Goal: Find contact information: Find contact information

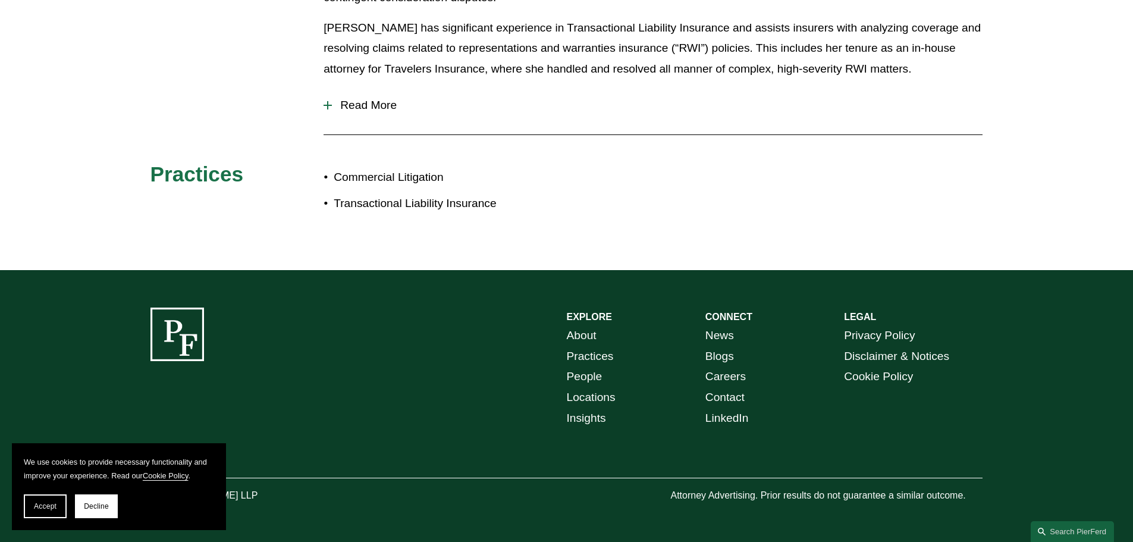
scroll to position [659, 0]
click at [32, 518] on section "We use cookies to provide necessary functionality and improve your experience. …" at bounding box center [119, 486] width 214 height 87
click at [49, 507] on span "Accept" at bounding box center [45, 506] width 23 height 8
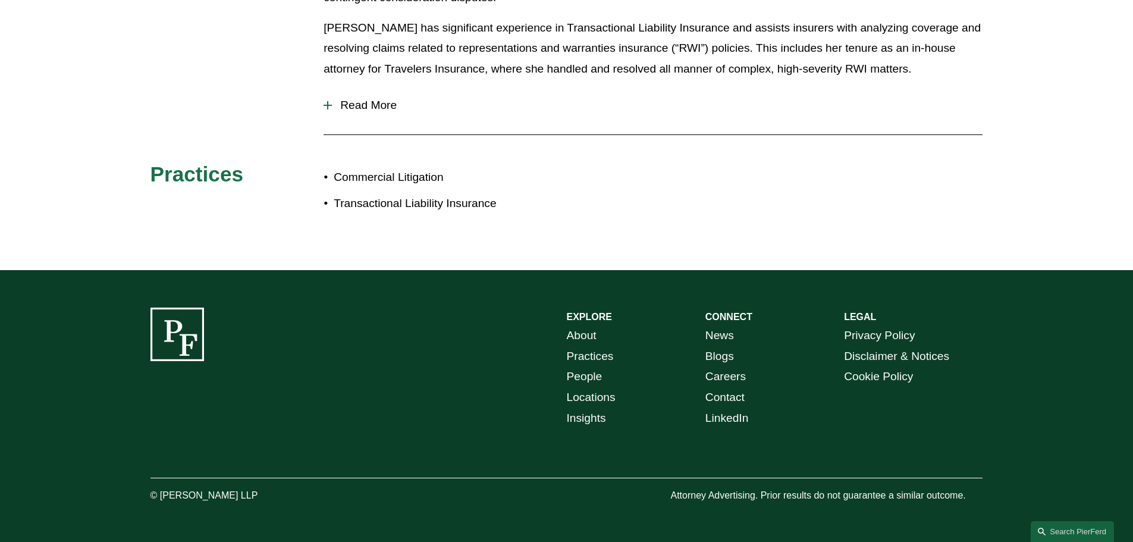
click at [363, 110] on span "Read More" at bounding box center [657, 105] width 650 height 13
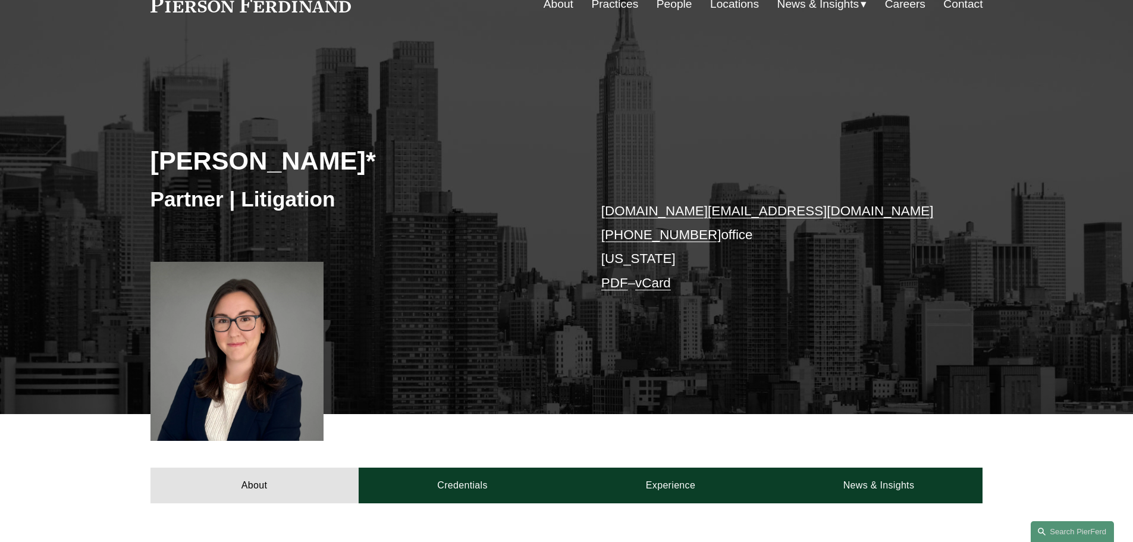
scroll to position [0, 0]
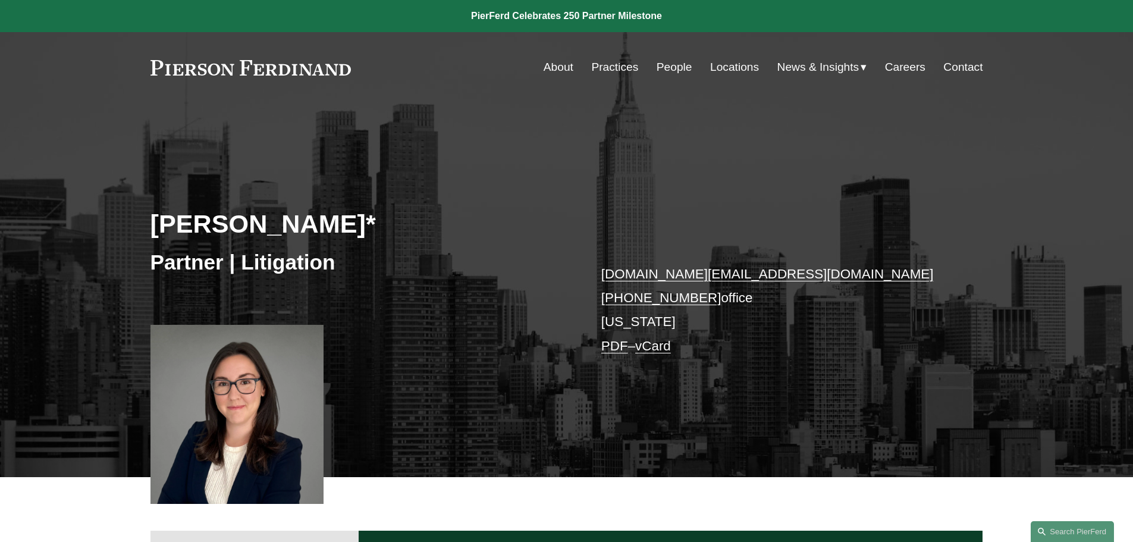
click at [733, 67] on link "Locations" at bounding box center [734, 67] width 49 height 23
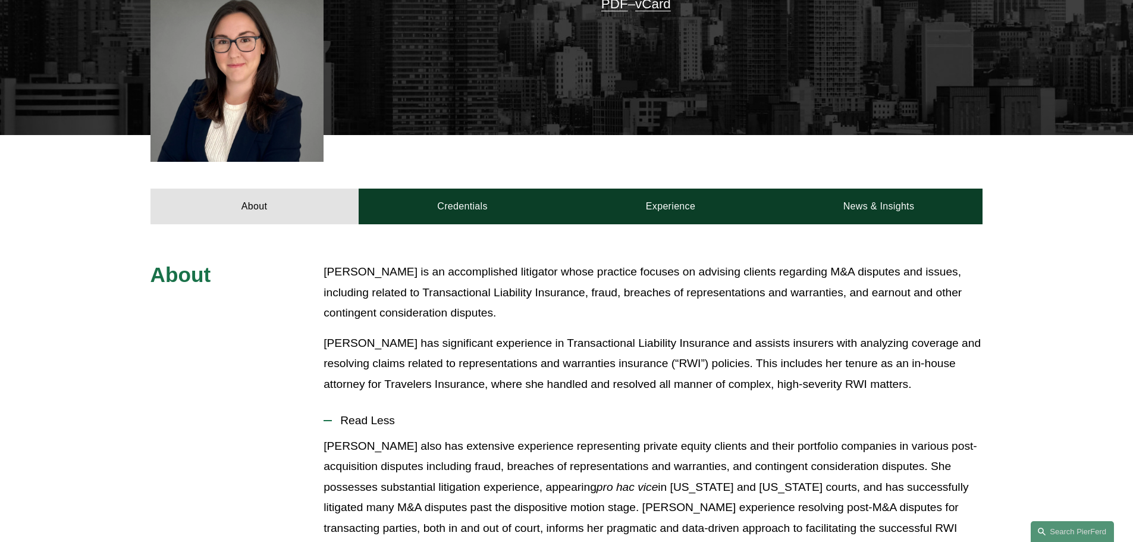
scroll to position [340, 0]
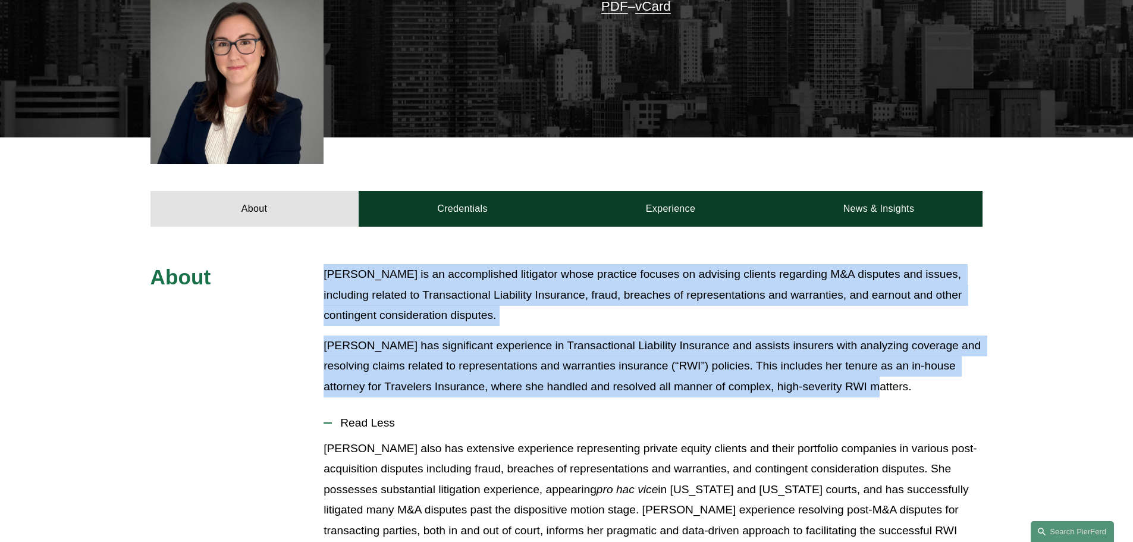
drag, startPoint x: 820, startPoint y: 383, endPoint x: 316, endPoint y: 269, distance: 516.3
click at [316, 269] on div "About [PERSON_NAME] is an accomplished litigator whose practice focuses on advi…" at bounding box center [566, 471] width 1133 height 414
copy div "[PERSON_NAME] is an accomplished litigator whose practice focuses on advising c…"
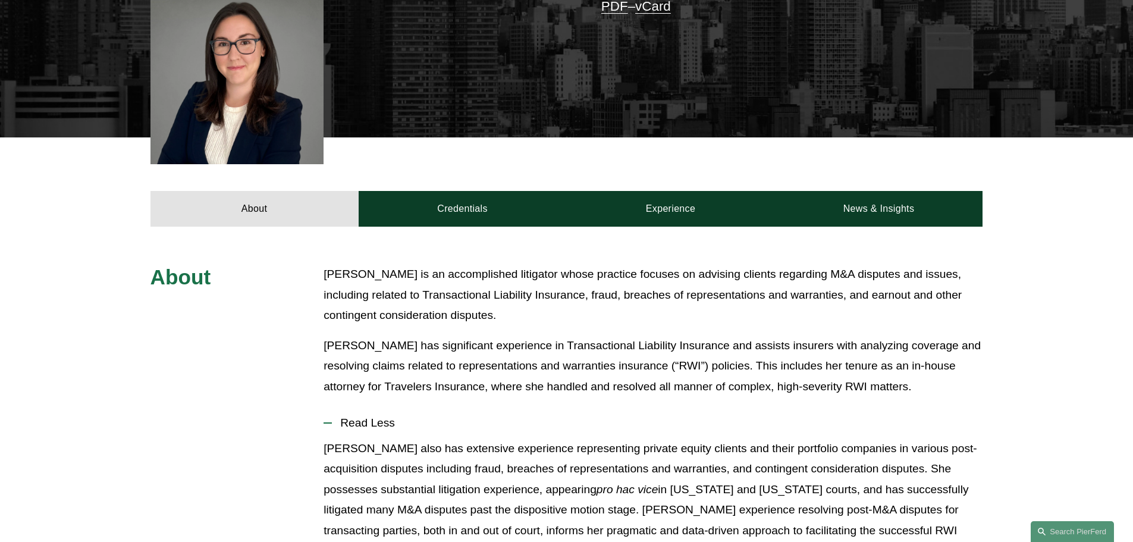
click at [1044, 207] on div "About Credentials Experience News & Insights" at bounding box center [566, 181] width 1133 height 89
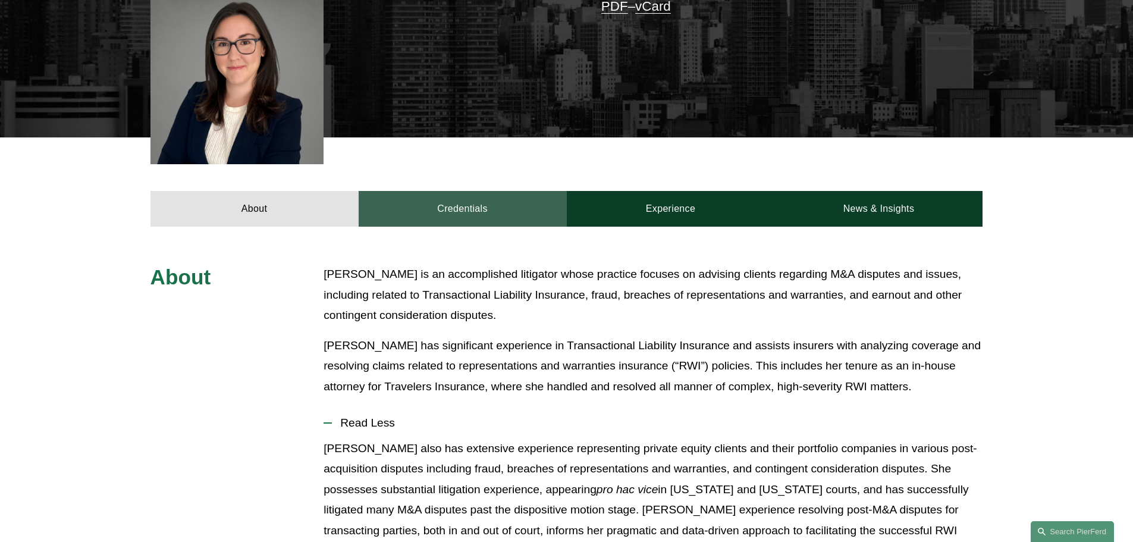
click at [490, 205] on link "Credentials" at bounding box center [463, 209] width 208 height 36
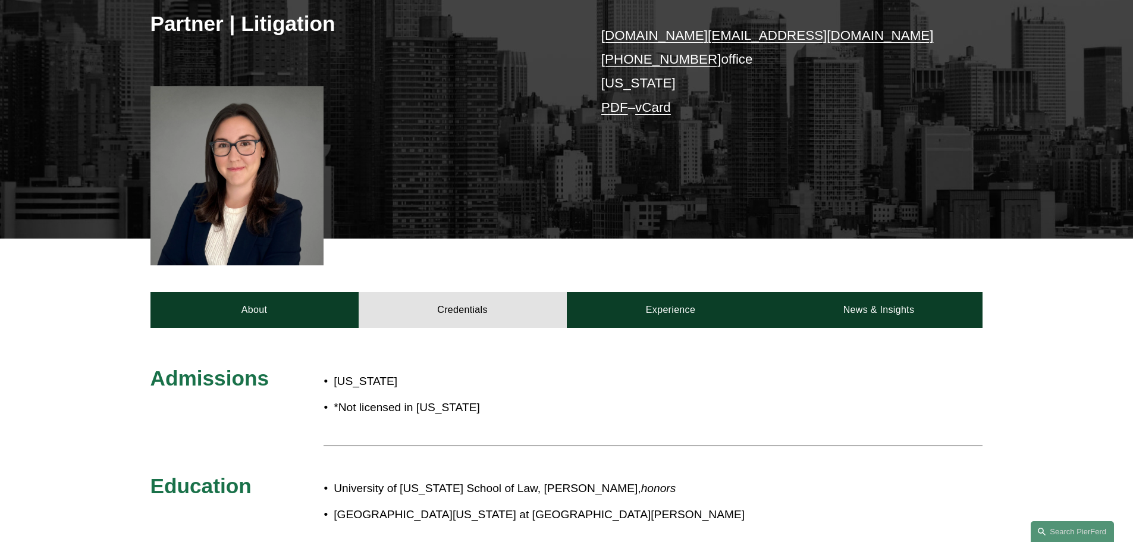
scroll to position [0, 0]
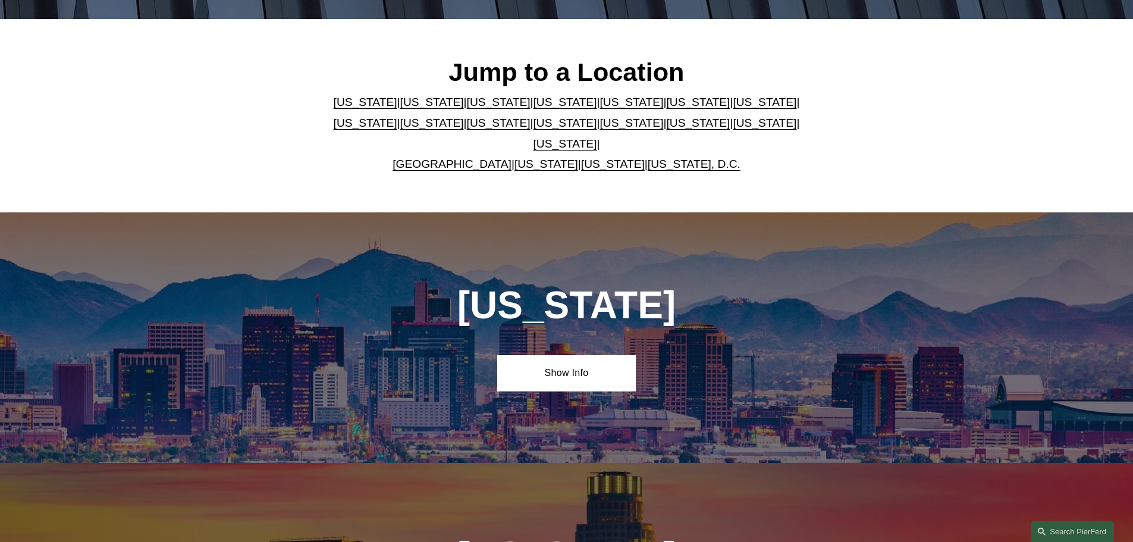
click at [533, 129] on link "[US_STATE]" at bounding box center [565, 123] width 64 height 12
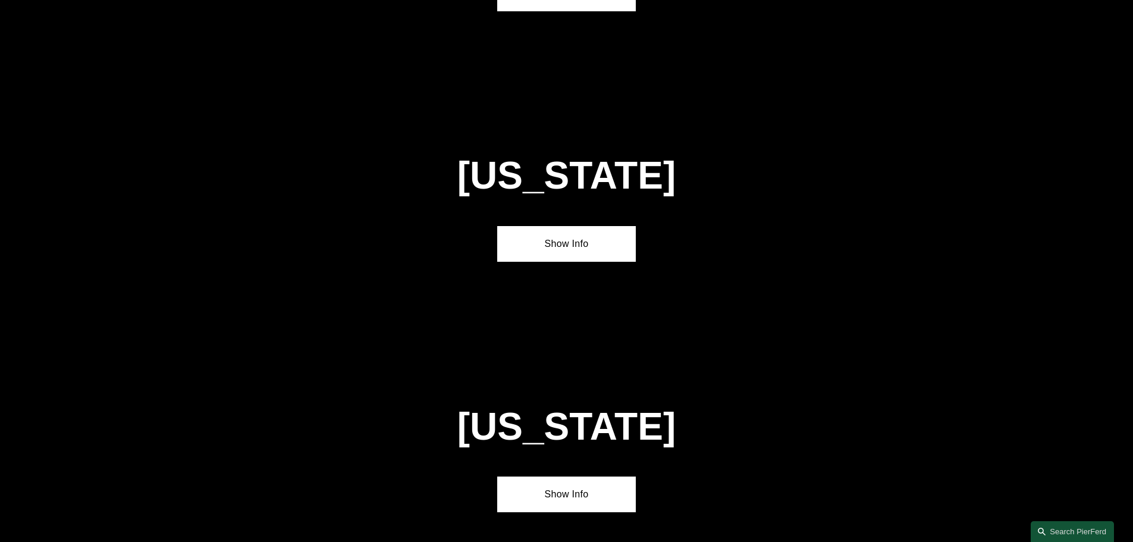
scroll to position [3045, 0]
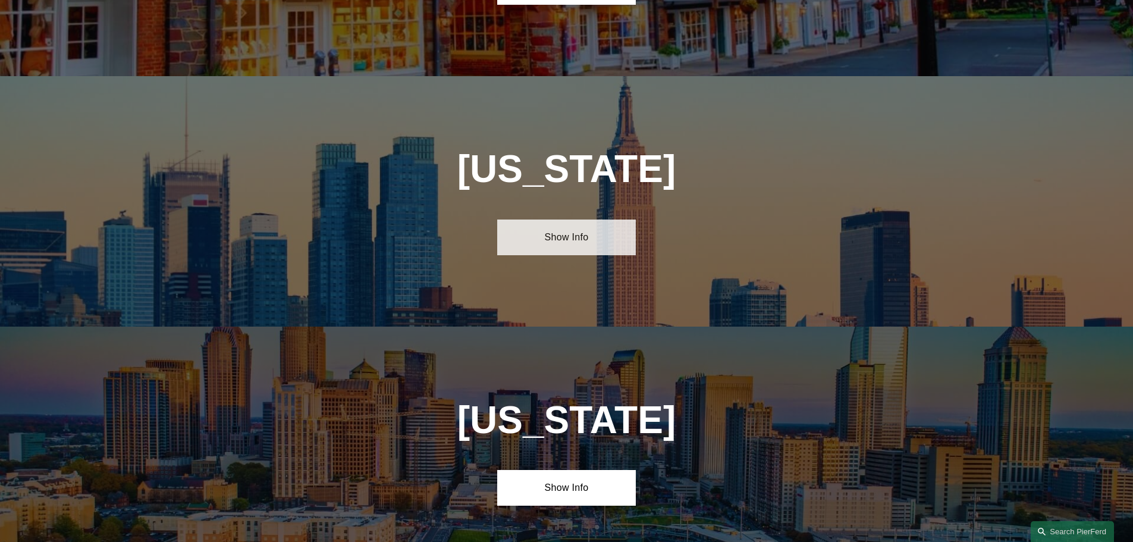
click at [587, 219] on link "Show Info" at bounding box center [566, 237] width 139 height 36
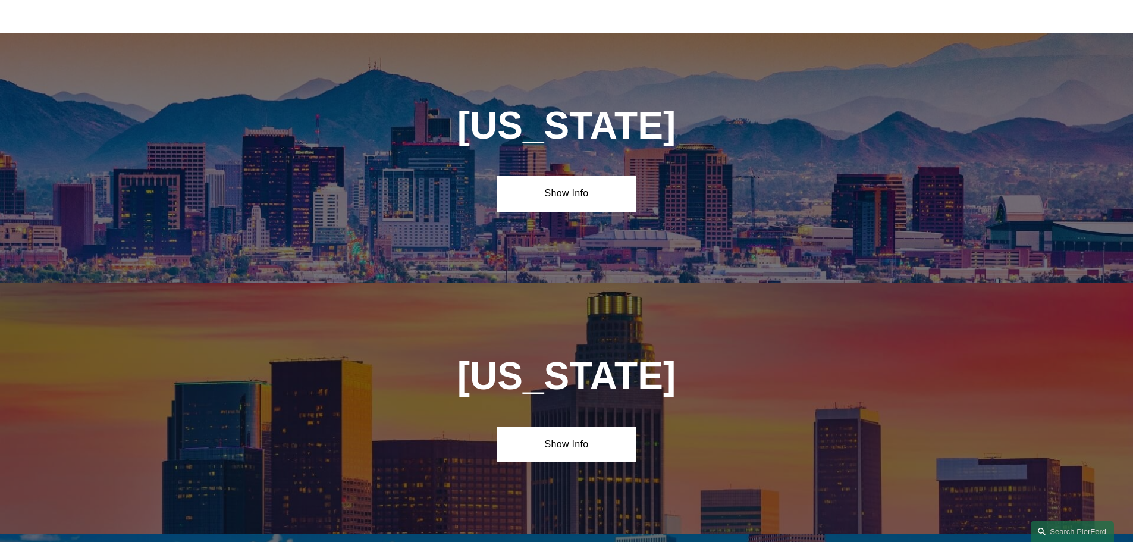
scroll to position [422, 0]
